Goal: Information Seeking & Learning: Learn about a topic

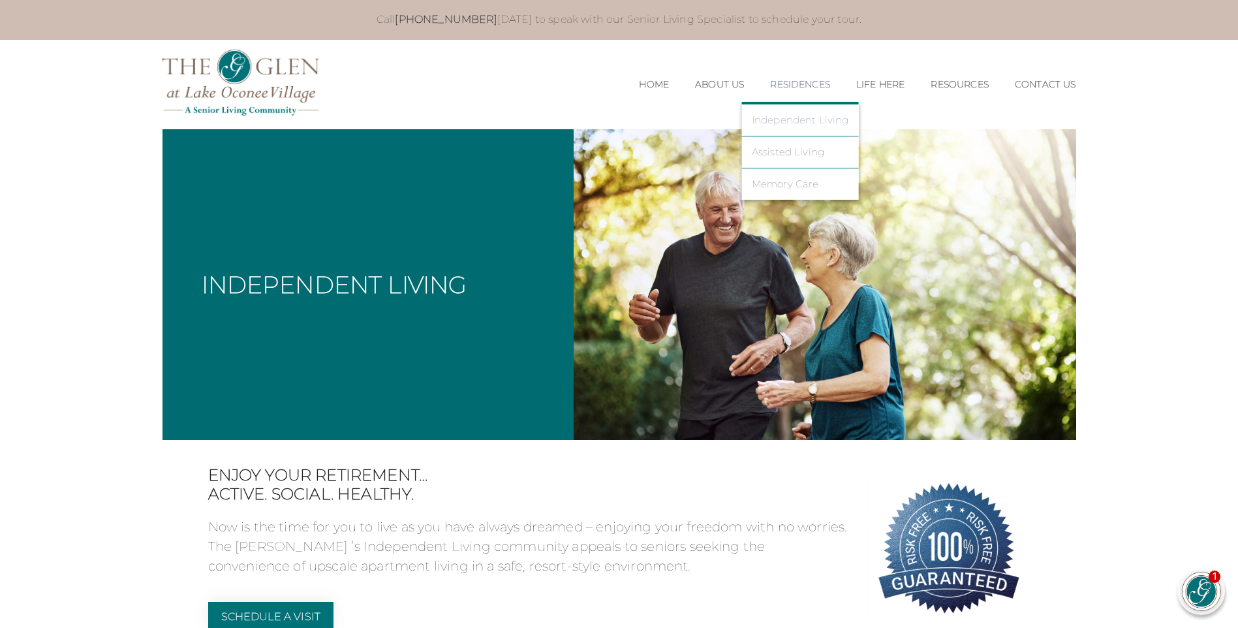
click at [756, 123] on link "Independent Living" at bounding box center [800, 120] width 97 height 12
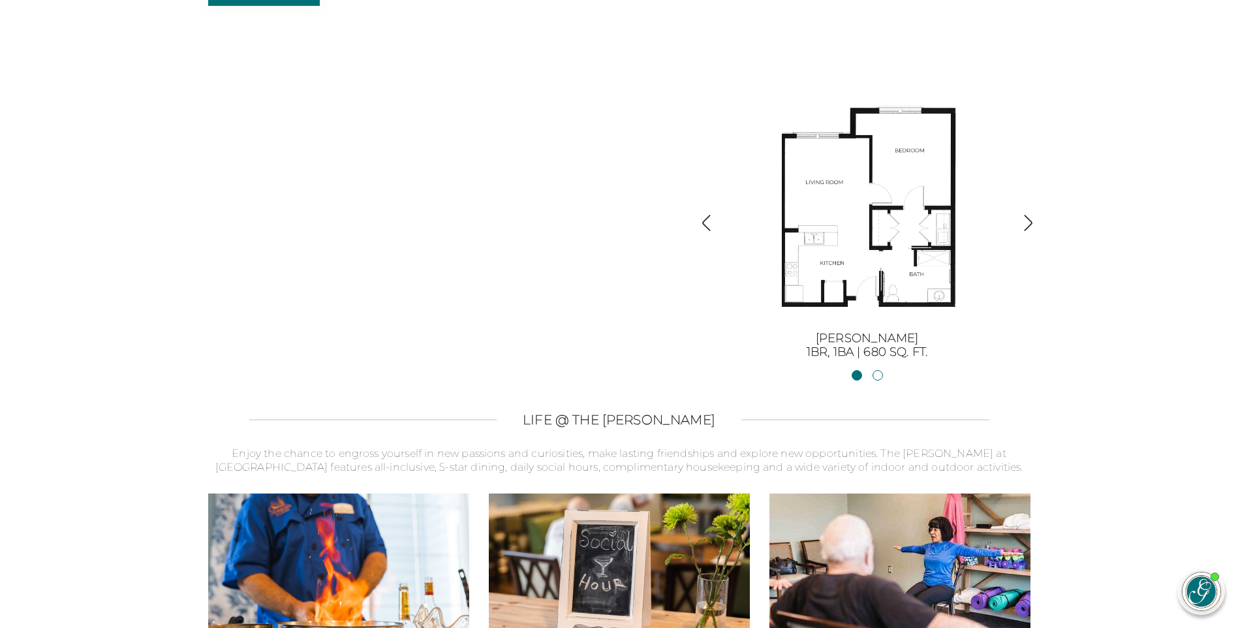
scroll to position [1500, 0]
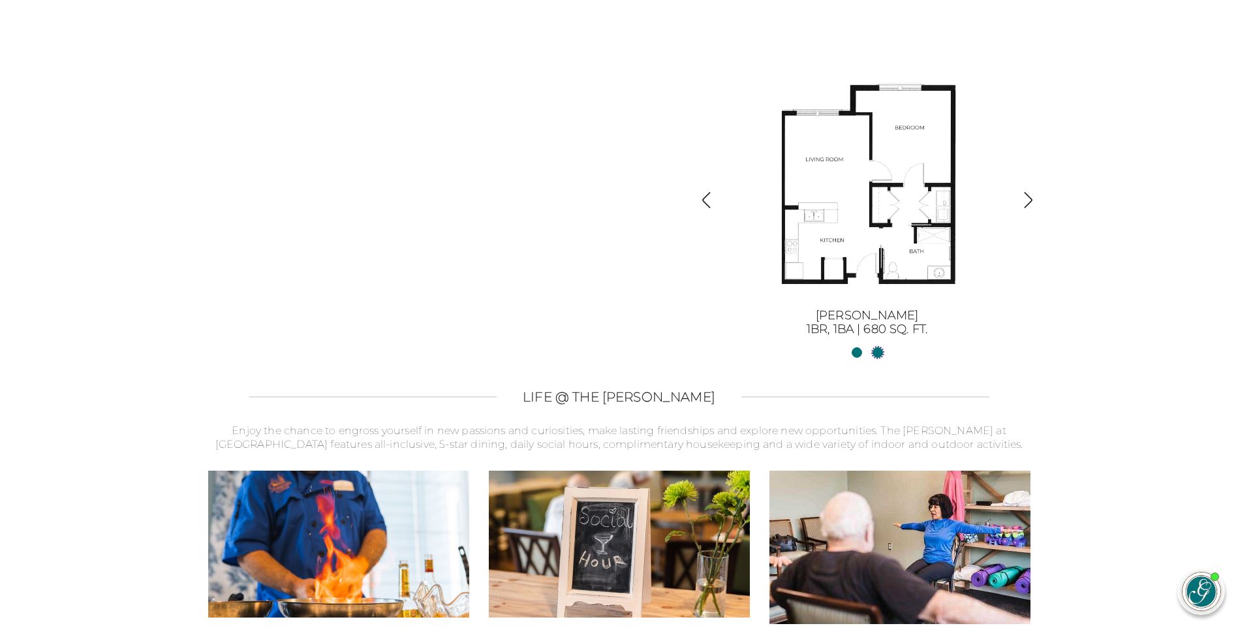
click at [879, 351] on link "[PERSON_NAME] II2BR, 2BA | 1254 sq. ft." at bounding box center [877, 352] width 10 height 10
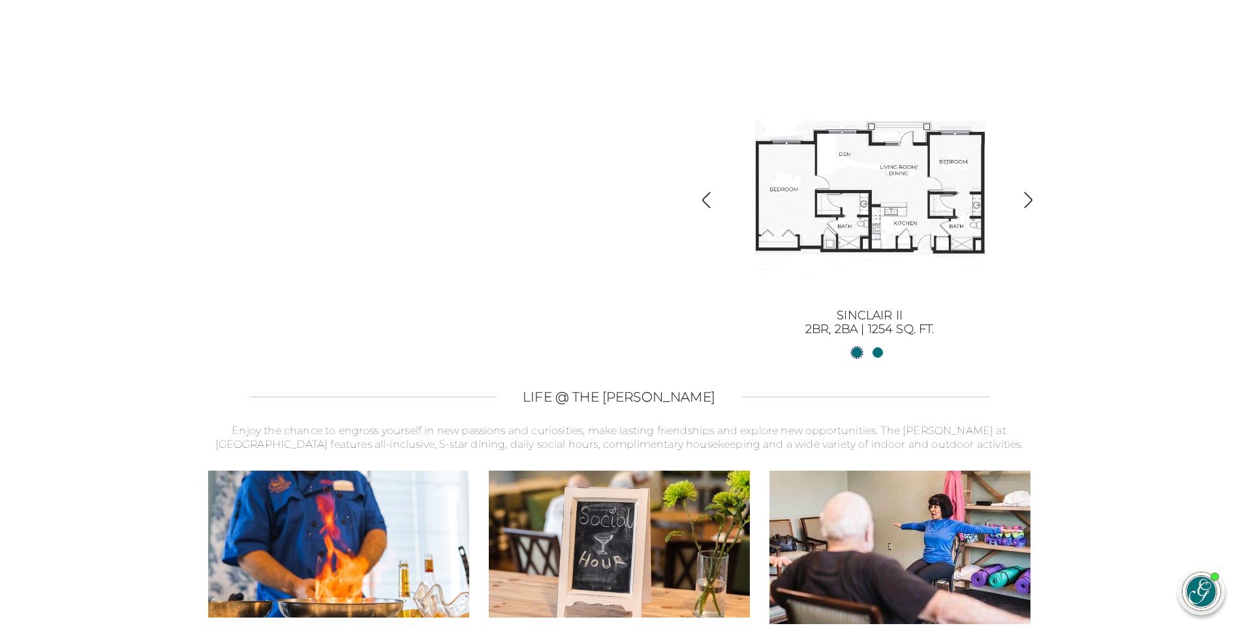
click at [859, 351] on link "Sinclair1BR, 1BA | 680 sq. ft." at bounding box center [856, 352] width 10 height 10
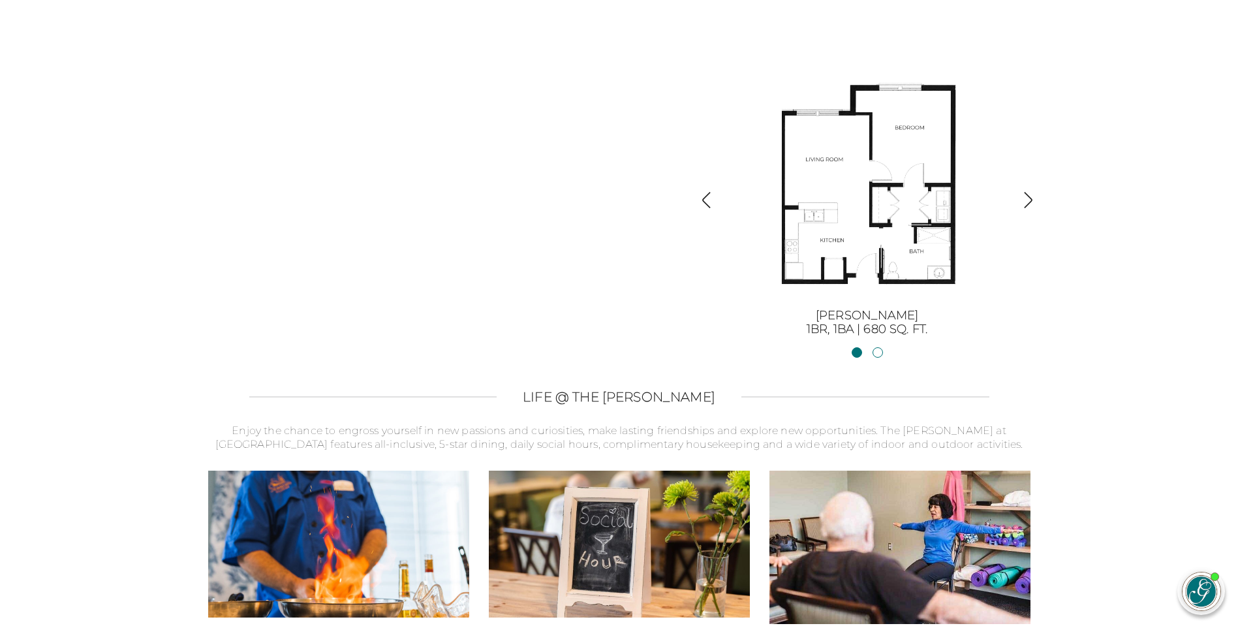
click at [1031, 200] on img "button" at bounding box center [1028, 200] width 18 height 18
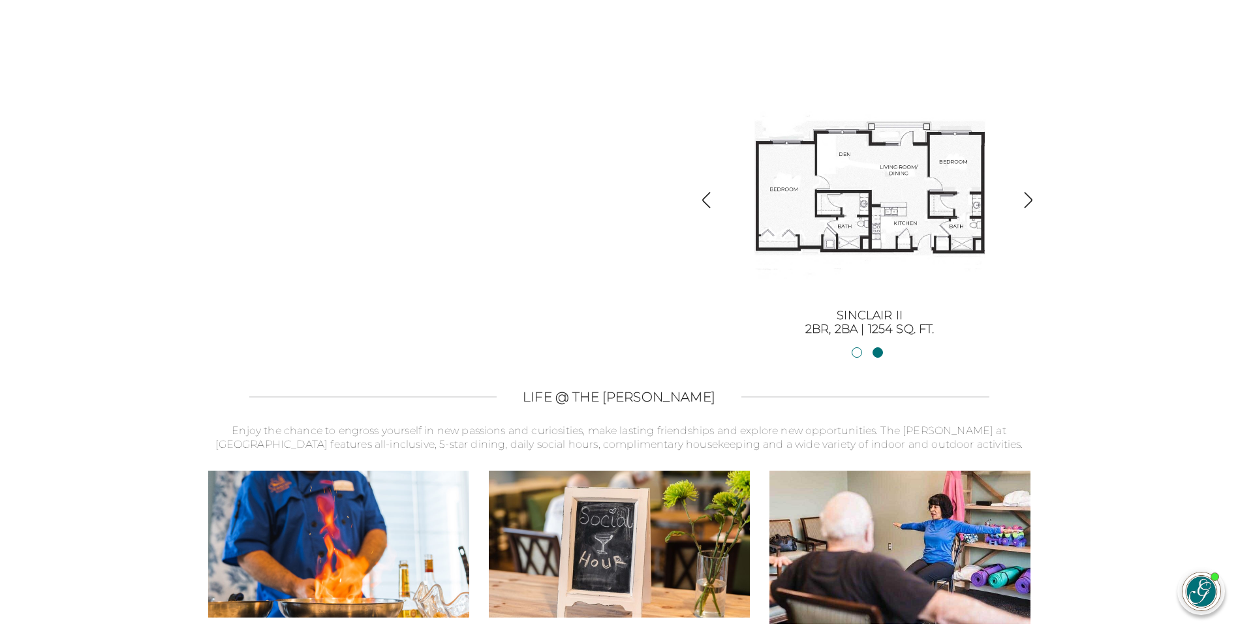
click at [1031, 200] on img "button" at bounding box center [1028, 200] width 18 height 18
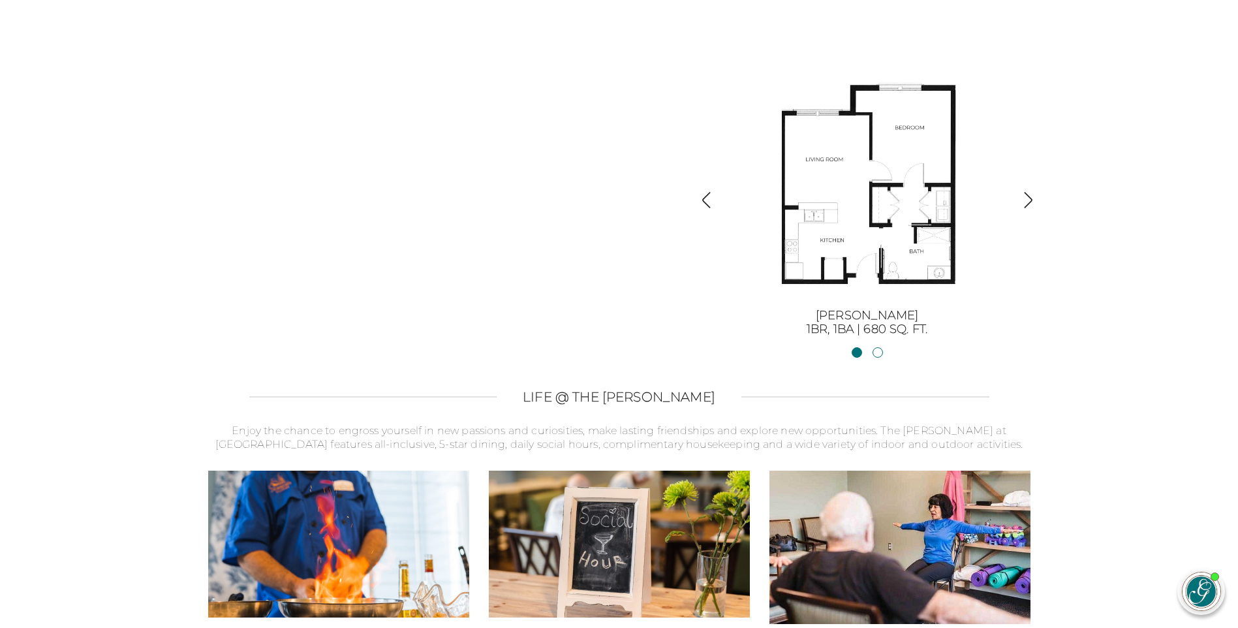
click at [703, 198] on img "button" at bounding box center [706, 200] width 18 height 18
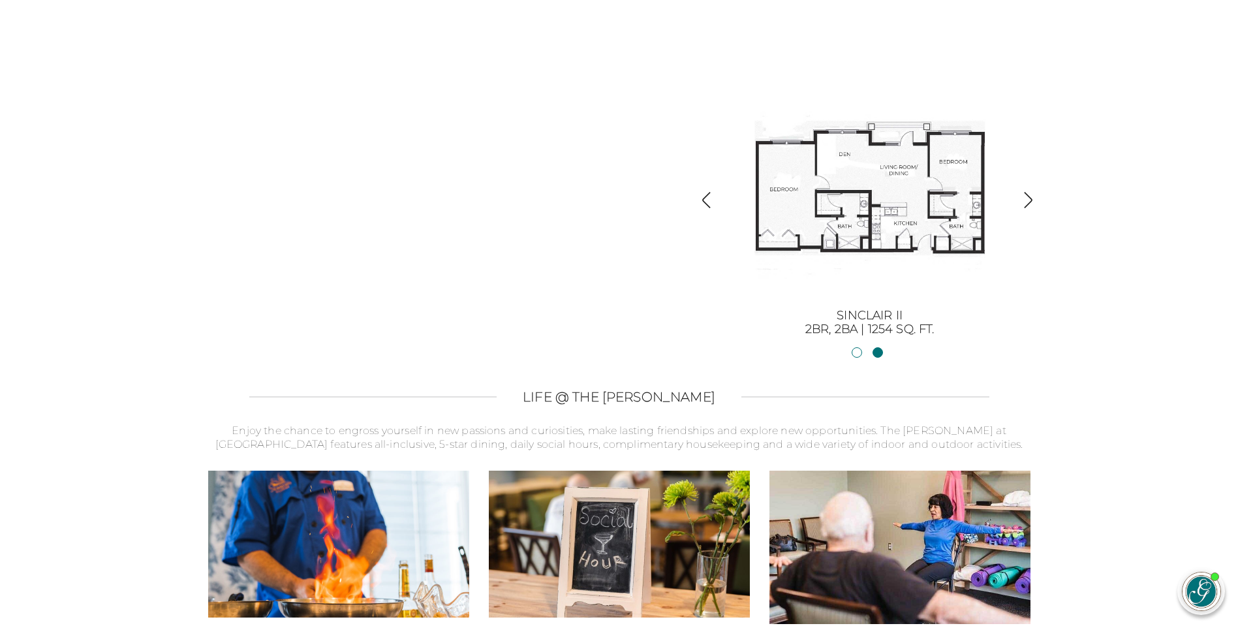
click at [463, 172] on div "Independent Living Apartments in [GEOGRAPHIC_DATA], [GEOGRAPHIC_DATA] The [PERS…" at bounding box center [619, 9] width 822 height 653
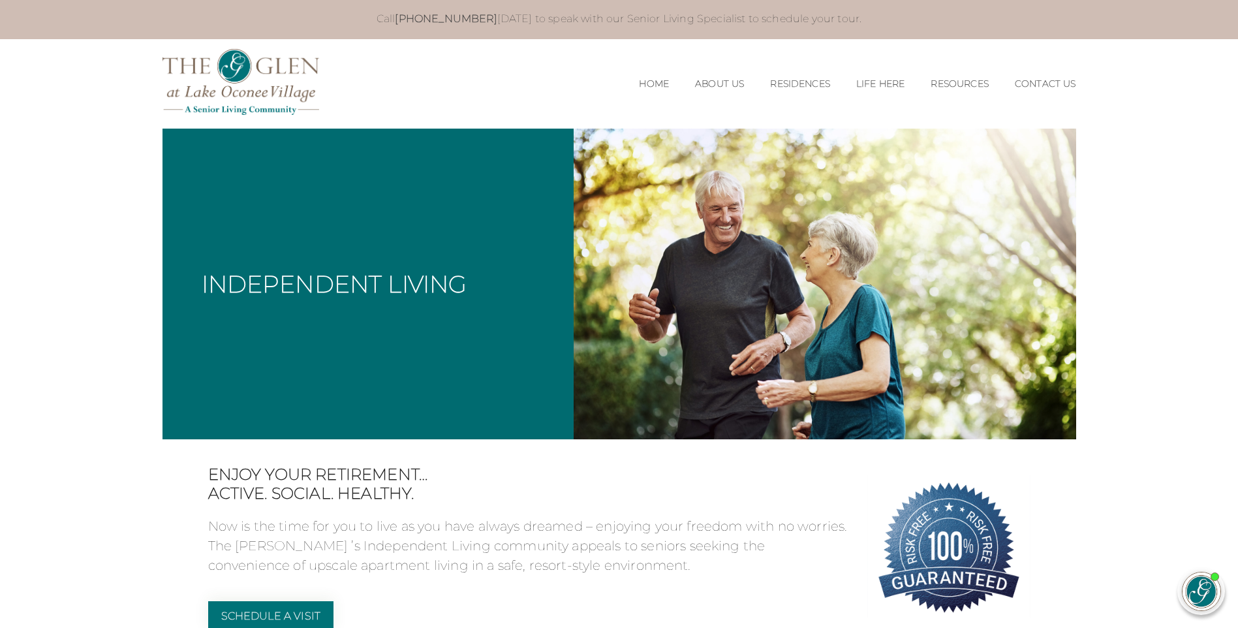
scroll to position [0, 0]
